Goal: Communication & Community: Participate in discussion

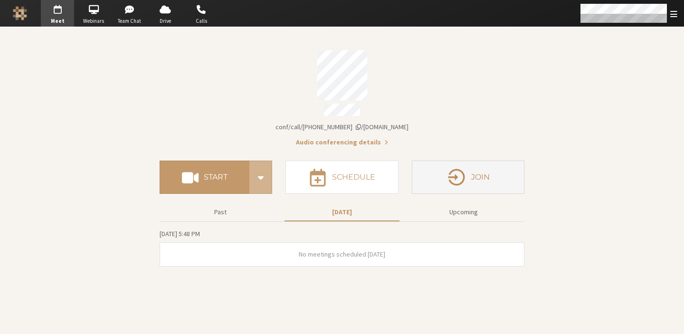
click at [457, 170] on icon "button" at bounding box center [457, 177] width 20 height 20
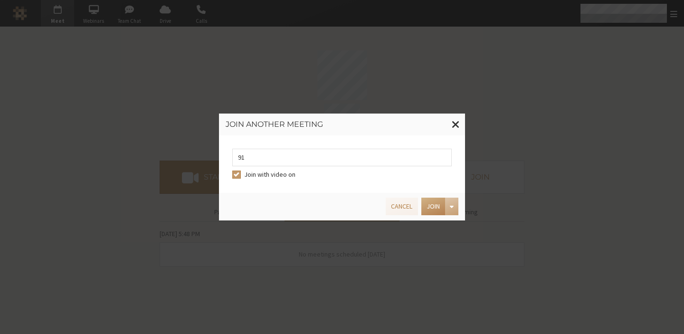
type input "9168685"
click at [432, 209] on button "Join" at bounding box center [434, 207] width 24 height 18
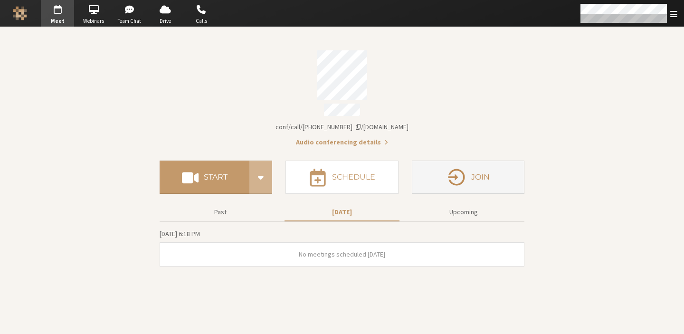
click at [489, 181] on button "Join" at bounding box center [468, 177] width 113 height 33
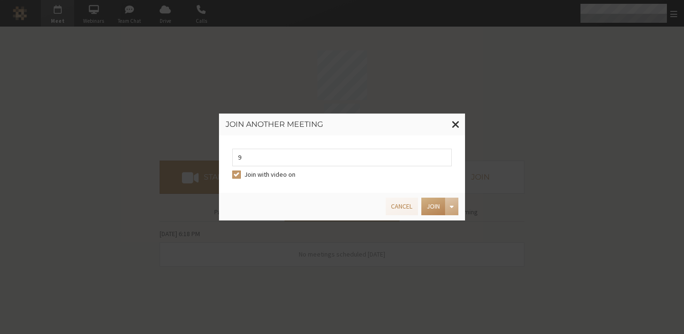
type input "9168685"
click at [438, 211] on button "Join" at bounding box center [434, 207] width 24 height 18
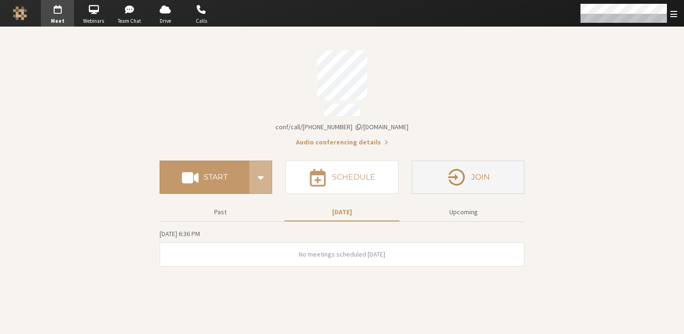
click at [505, 179] on button "Join" at bounding box center [468, 177] width 113 height 33
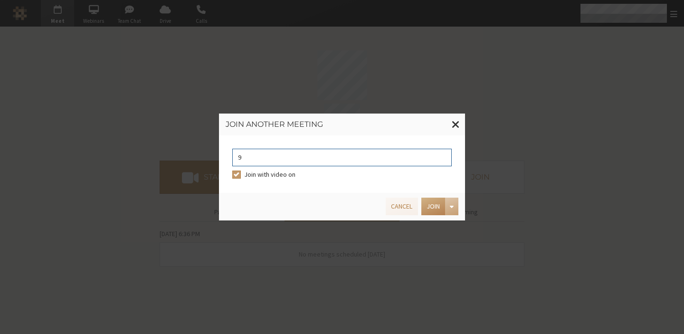
type input "9168685"
click at [432, 207] on button "Join" at bounding box center [434, 207] width 24 height 18
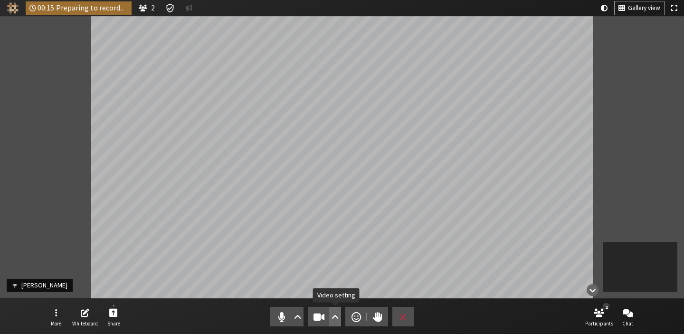
click at [335, 320] on span "Video setting" at bounding box center [335, 316] width 7 height 13
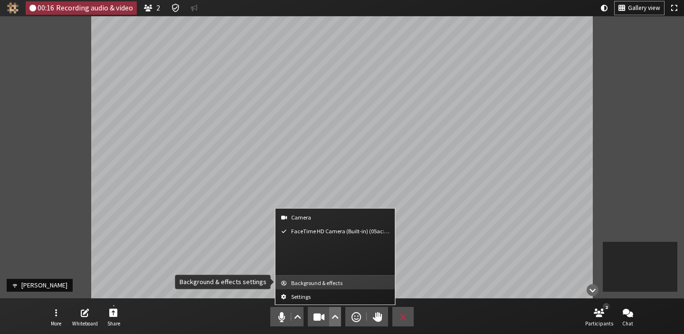
click at [334, 285] on span "Background & effects" at bounding box center [341, 283] width 100 height 6
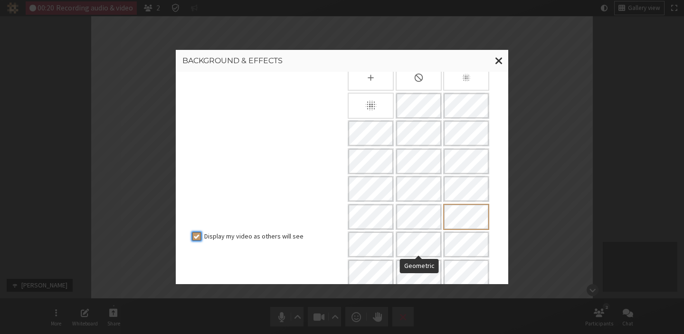
scroll to position [66, 0]
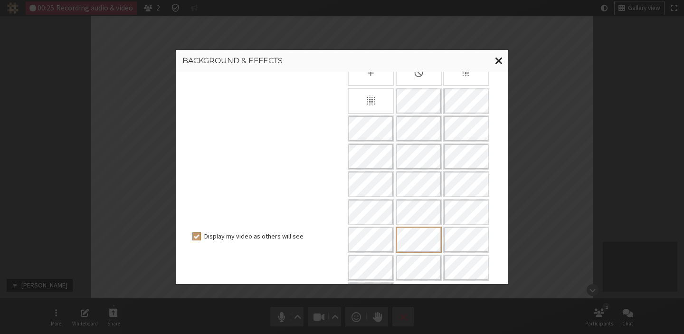
click at [503, 62] on button "Close modal" at bounding box center [499, 61] width 19 height 22
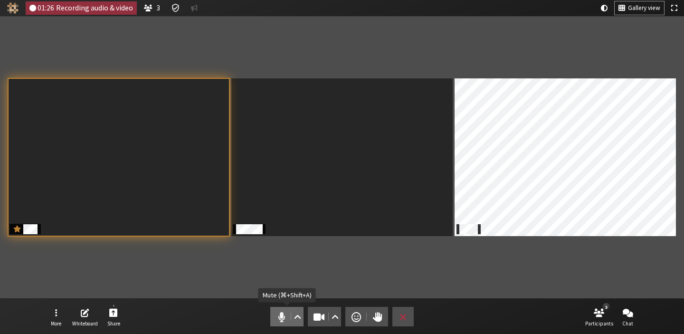
click at [282, 312] on span "Mute (⌘+Shift+A)" at bounding box center [281, 316] width 13 height 13
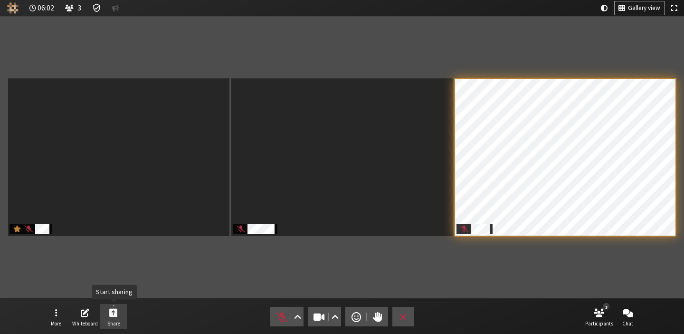
click at [108, 321] on span "Share" at bounding box center [113, 324] width 13 height 6
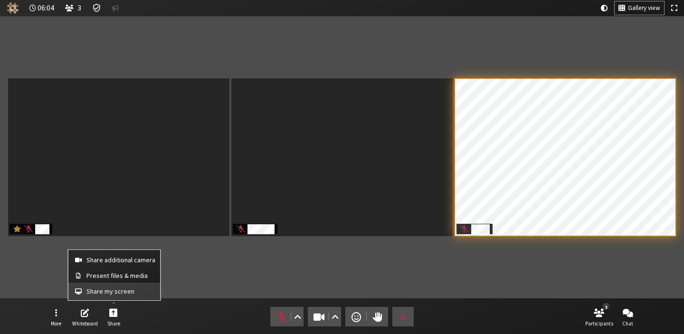
click at [116, 296] on button "Share my screen" at bounding box center [114, 291] width 92 height 17
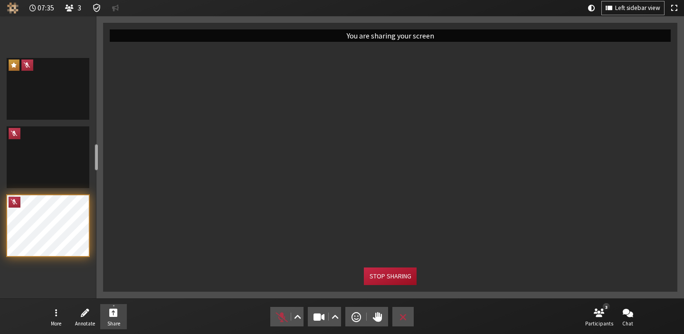
click at [374, 274] on button "Stop sharing" at bounding box center [390, 277] width 52 height 18
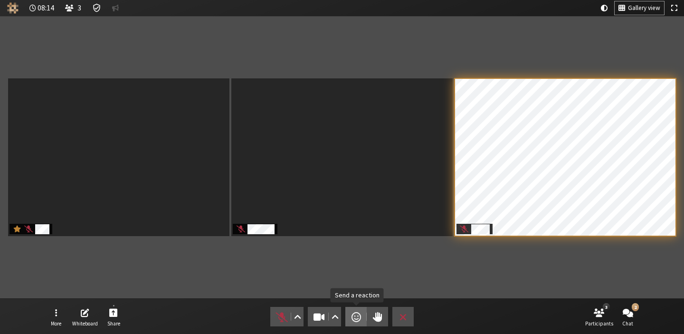
click at [359, 313] on span "Send a reaction" at bounding box center [357, 316] width 10 height 13
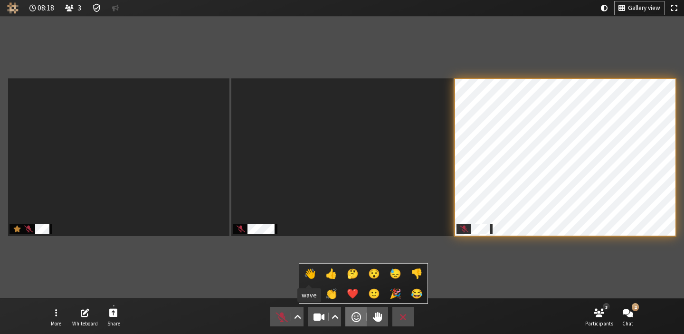
click at [309, 274] on span "👋" at bounding box center [310, 274] width 12 height 10
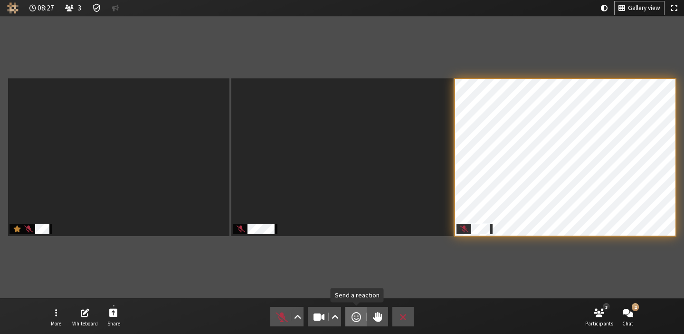
click at [353, 316] on span "Send a reaction" at bounding box center [357, 316] width 10 height 13
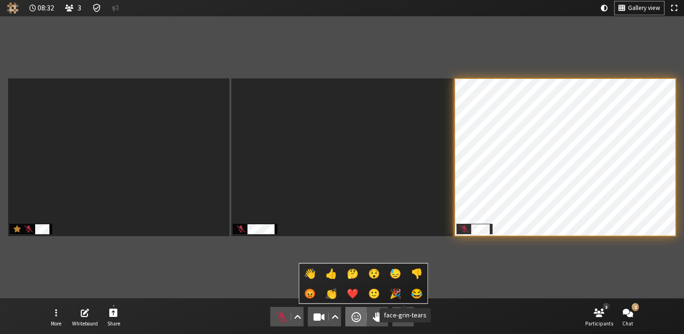
click at [411, 296] on span "😂" at bounding box center [417, 293] width 12 height 10
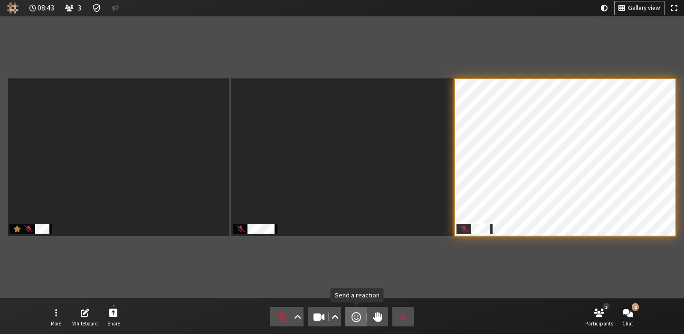
click at [360, 320] on span "Send a reaction" at bounding box center [357, 316] width 10 height 13
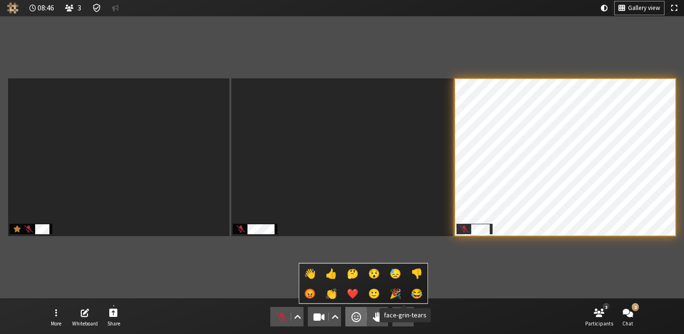
click at [411, 294] on span "😂" at bounding box center [417, 293] width 12 height 10
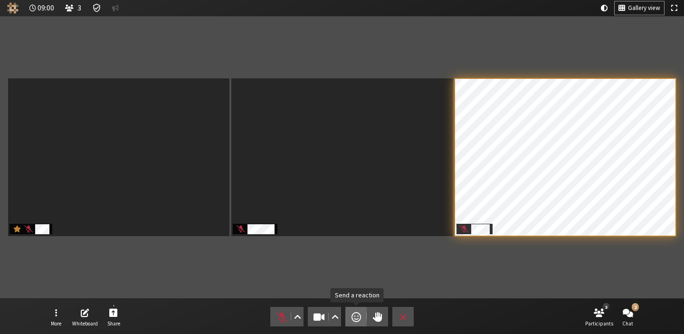
click at [355, 312] on span "Send a reaction" at bounding box center [357, 316] width 10 height 13
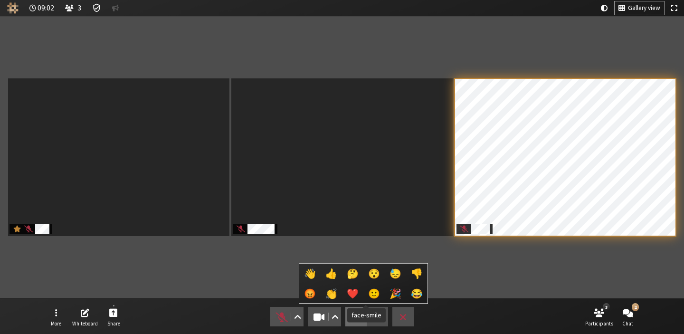
click at [368, 295] on span "🙂" at bounding box center [374, 293] width 12 height 10
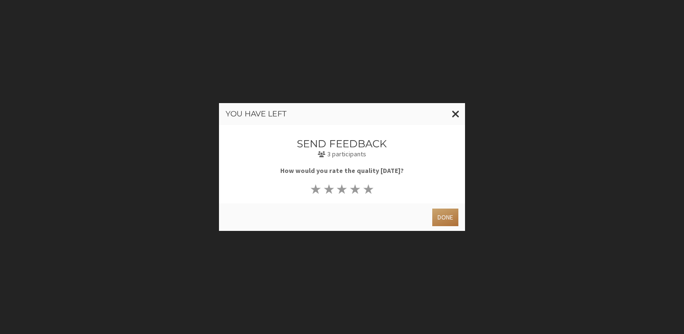
click at [447, 216] on button "Done" at bounding box center [445, 218] width 26 height 18
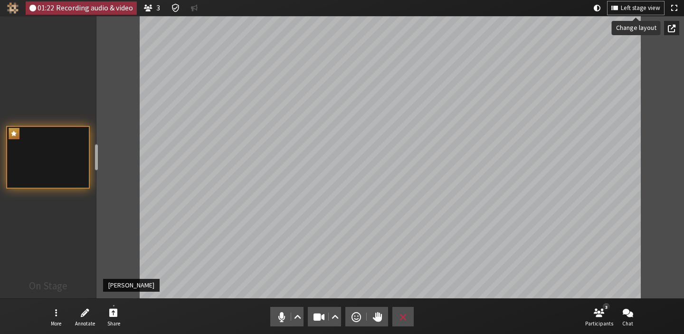
click at [651, 11] on span "Left stage view" at bounding box center [640, 8] width 39 height 7
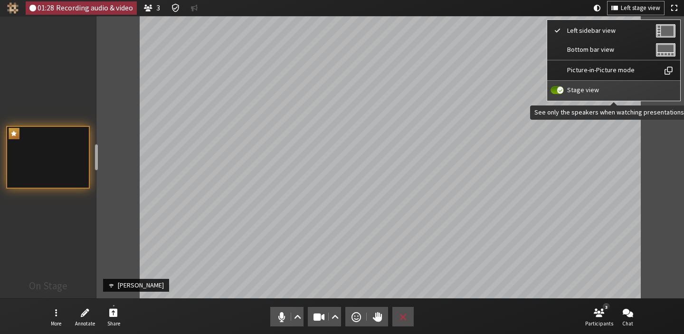
click at [616, 90] on span "Stage view" at bounding box center [621, 89] width 108 height 7
click at [564, 90] on input "Stage view" at bounding box center [557, 90] width 13 height 9
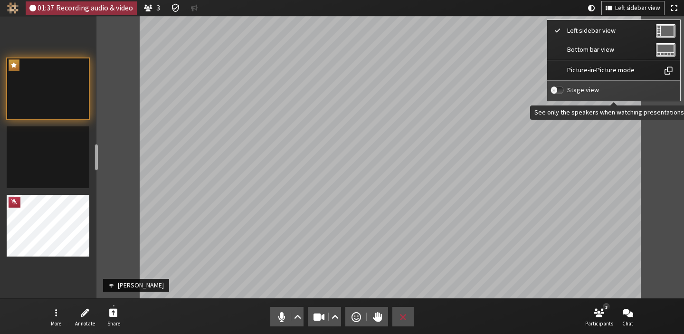
click at [590, 88] on span "Stage view" at bounding box center [621, 89] width 108 height 7
click at [564, 88] on input "Stage view" at bounding box center [557, 90] width 13 height 9
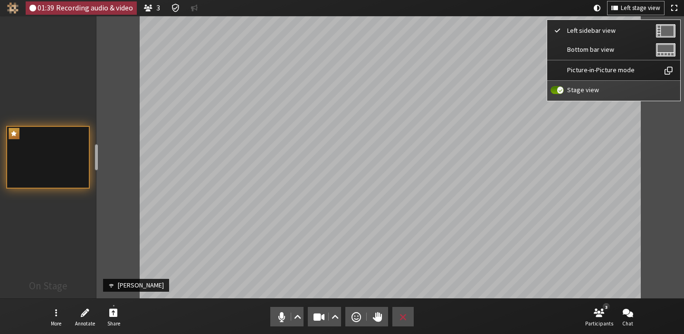
click at [590, 88] on span "Stage view" at bounding box center [621, 89] width 108 height 7
click at [564, 88] on input "Stage view" at bounding box center [557, 90] width 13 height 9
checkbox input "false"
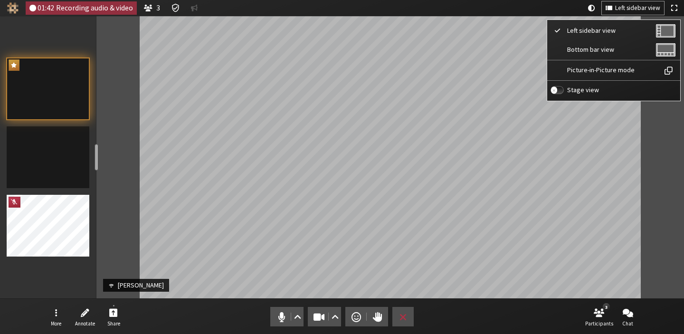
click at [648, 121] on div "Participant" at bounding box center [390, 157] width 588 height 282
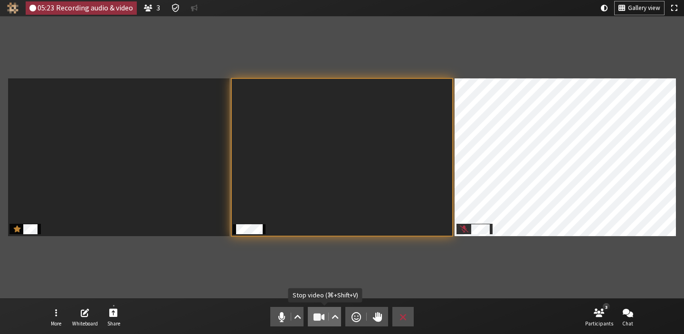
click at [325, 310] on span "Stop video (⌘+Shift+V)" at bounding box center [319, 316] width 13 height 13
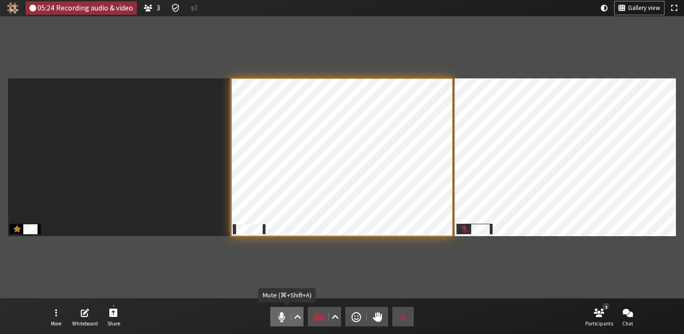
click at [281, 321] on span "Mute (⌘+Shift+A)" at bounding box center [281, 316] width 13 height 13
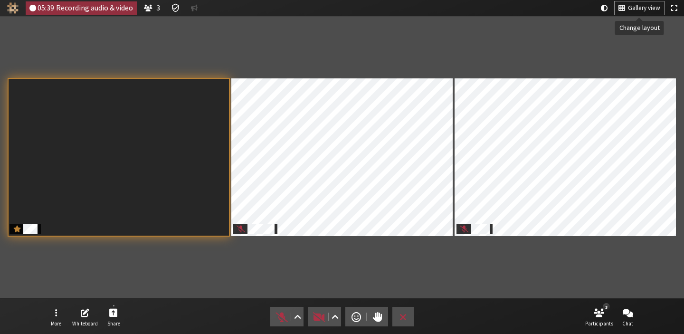
click at [637, 5] on span "Gallery view" at bounding box center [644, 8] width 32 height 7
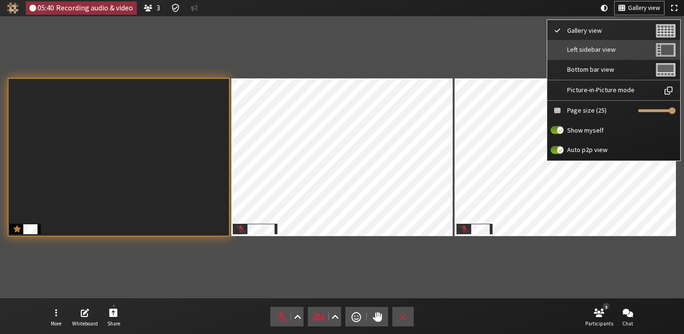
click at [600, 49] on span "Left sidebar view" at bounding box center [610, 49] width 87 height 7
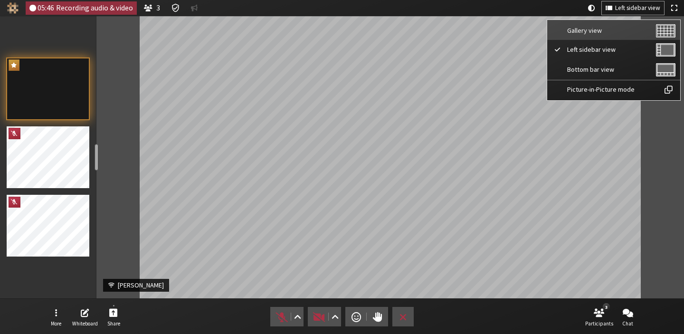
click at [625, 36] on button "Gallery view" at bounding box center [613, 30] width 133 height 20
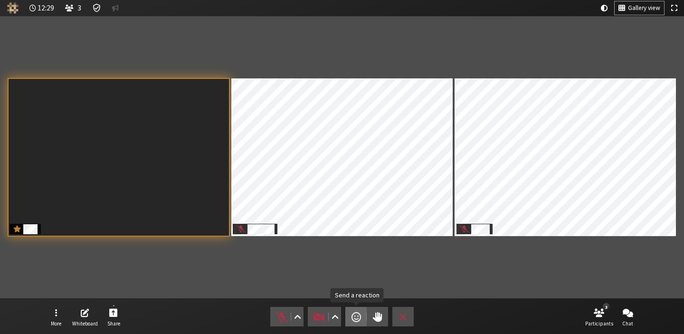
click at [349, 310] on button "Send a reaction" at bounding box center [355, 316] width 21 height 19
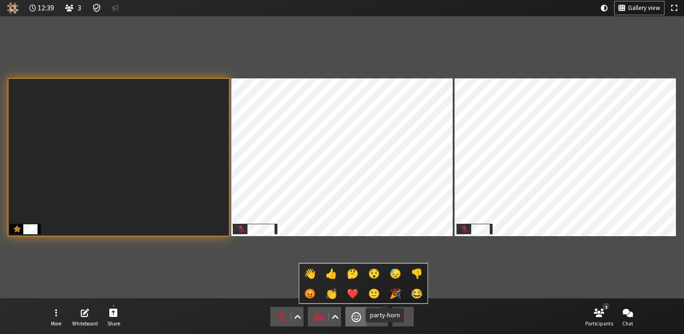
click at [390, 291] on span "🎉" at bounding box center [396, 293] width 12 height 10
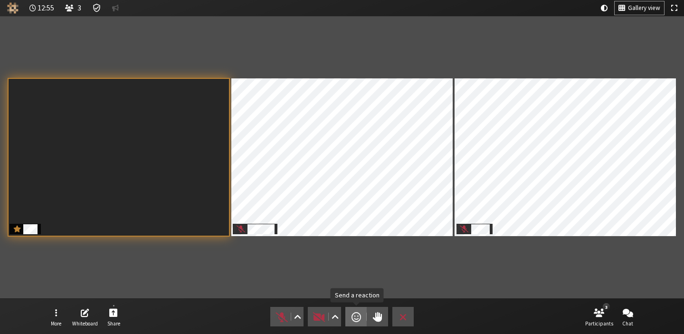
click at [353, 315] on span "Send a reaction" at bounding box center [357, 316] width 10 height 13
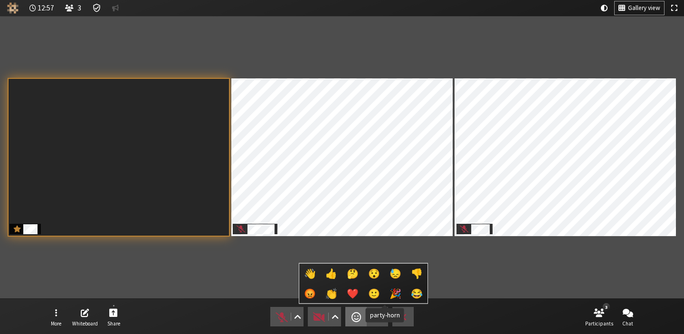
click at [390, 294] on span "🎉" at bounding box center [396, 293] width 12 height 10
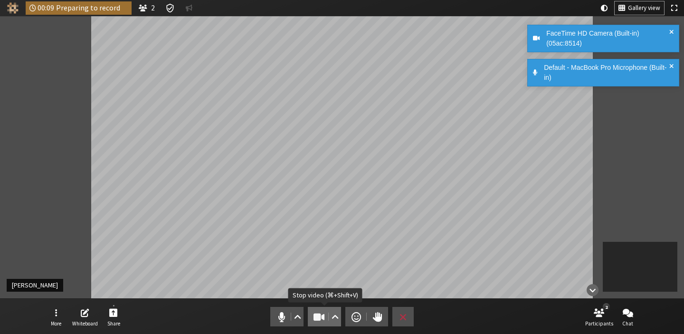
click at [319, 318] on span "Stop video (⌘+Shift+V)" at bounding box center [319, 316] width 13 height 13
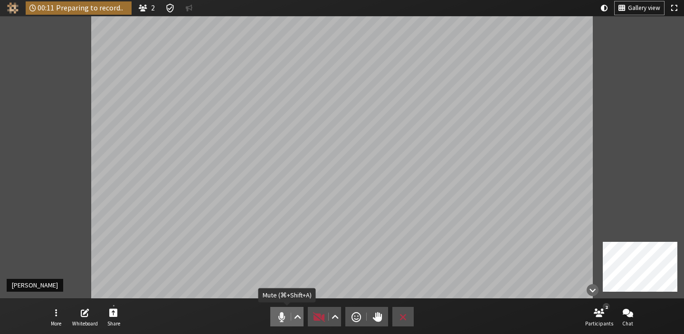
click at [280, 320] on span "Mute (⌘+Shift+A)" at bounding box center [281, 316] width 13 height 13
